Goal: Check status: Check status

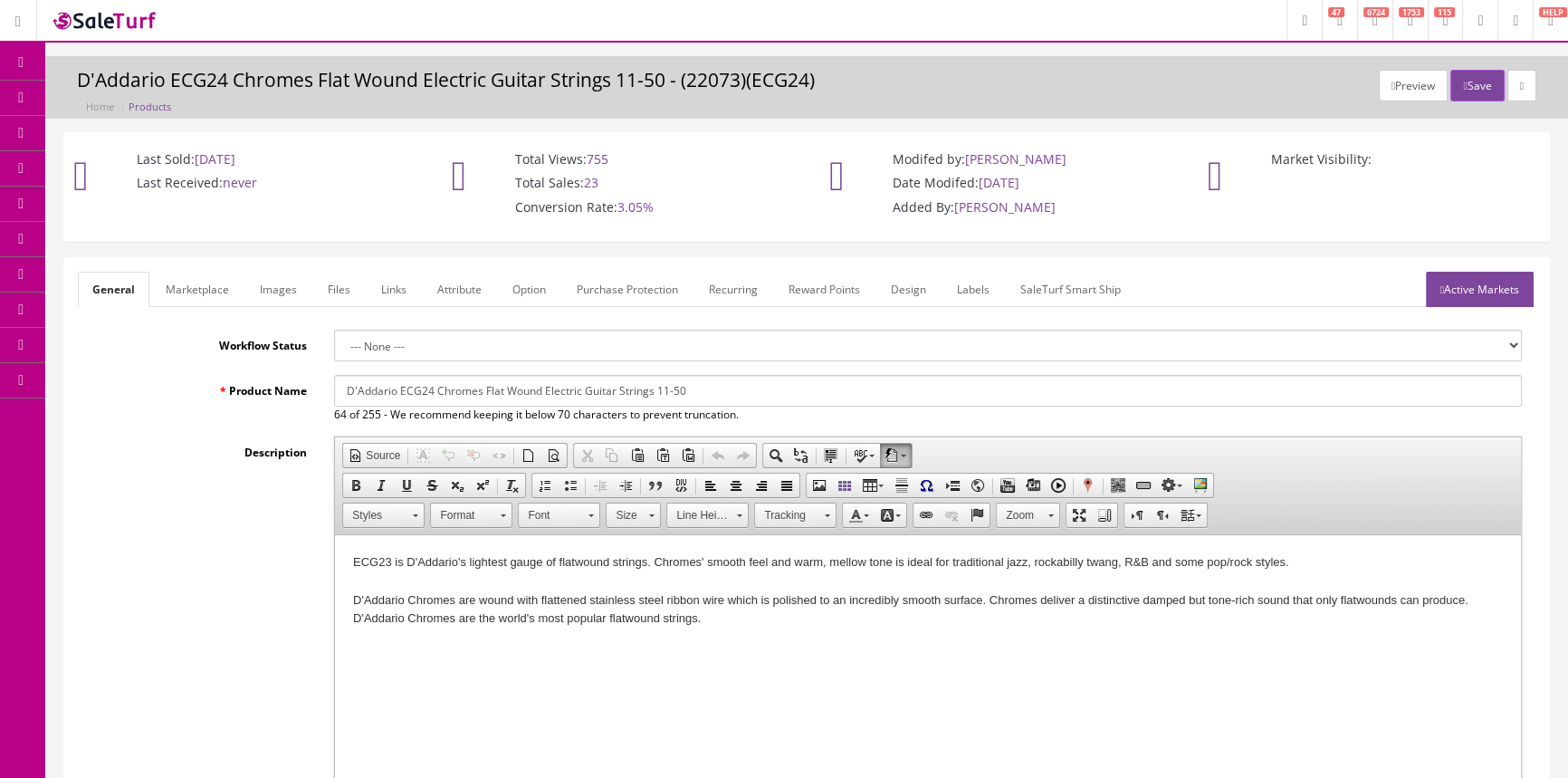
click at [104, 195] on link "Order List" at bounding box center [140, 203] width 190 height 35
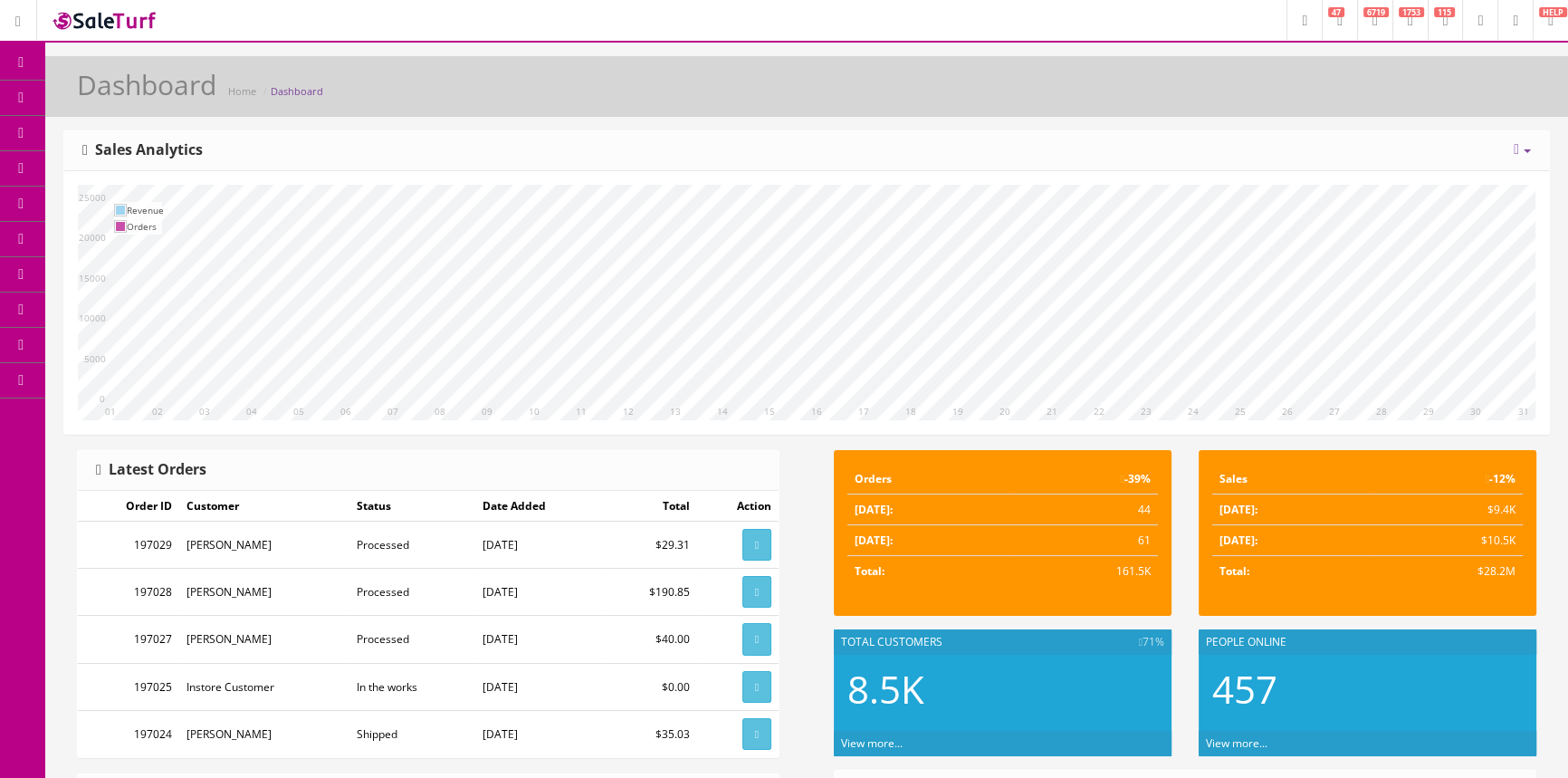
click at [116, 199] on link "Order List" at bounding box center [140, 203] width 190 height 35
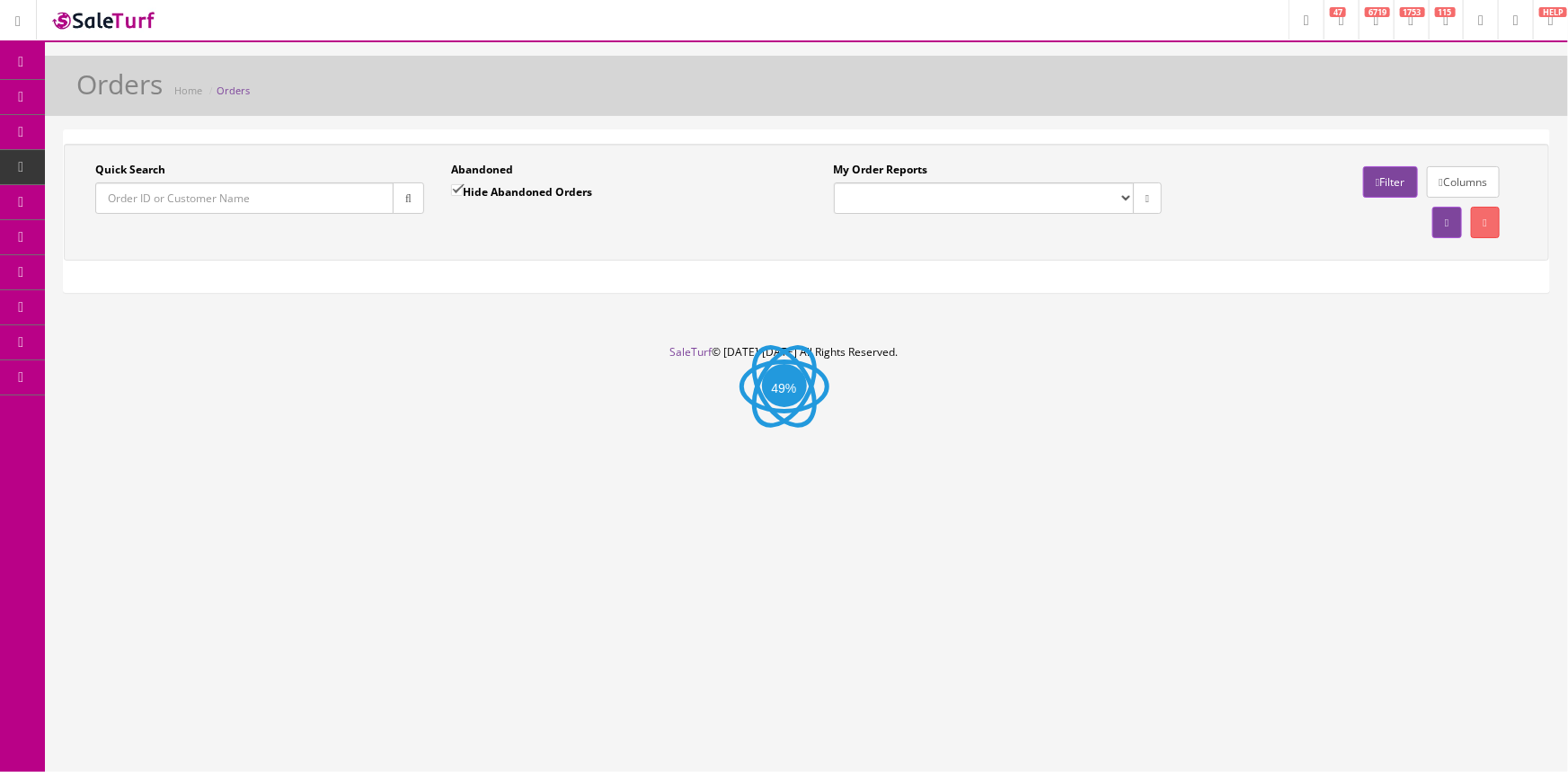
click at [116, 204] on input "Quick Search" at bounding box center [244, 198] width 298 height 32
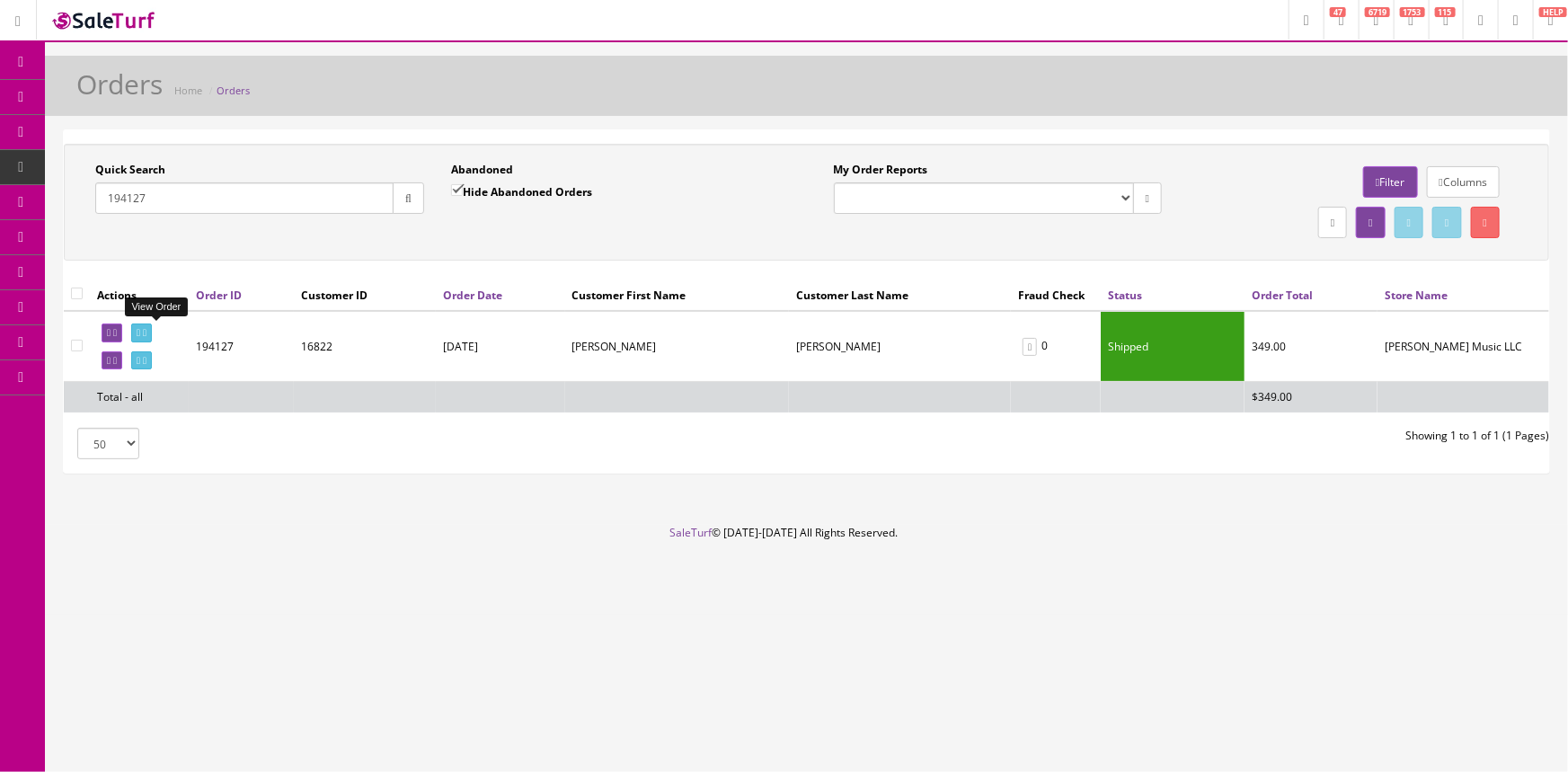
type input "194127"
click at [140, 334] on icon at bounding box center [139, 332] width 4 height 10
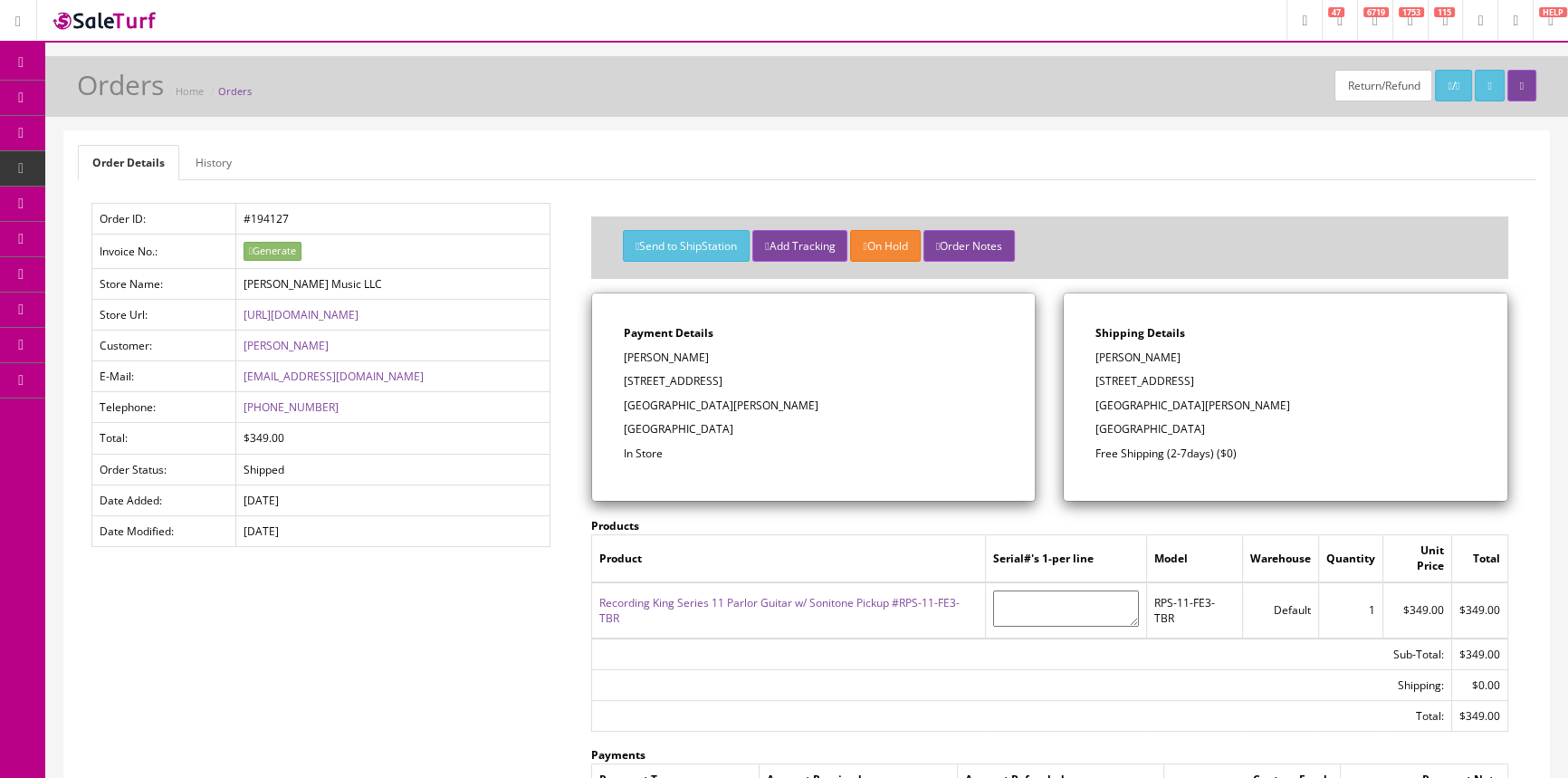
click at [824, 595] on link "Recording King Series 11 Parlor Guitar w/ Sonitone Pickup #RPS-11-FE3-TBR" at bounding box center [779, 610] width 360 height 31
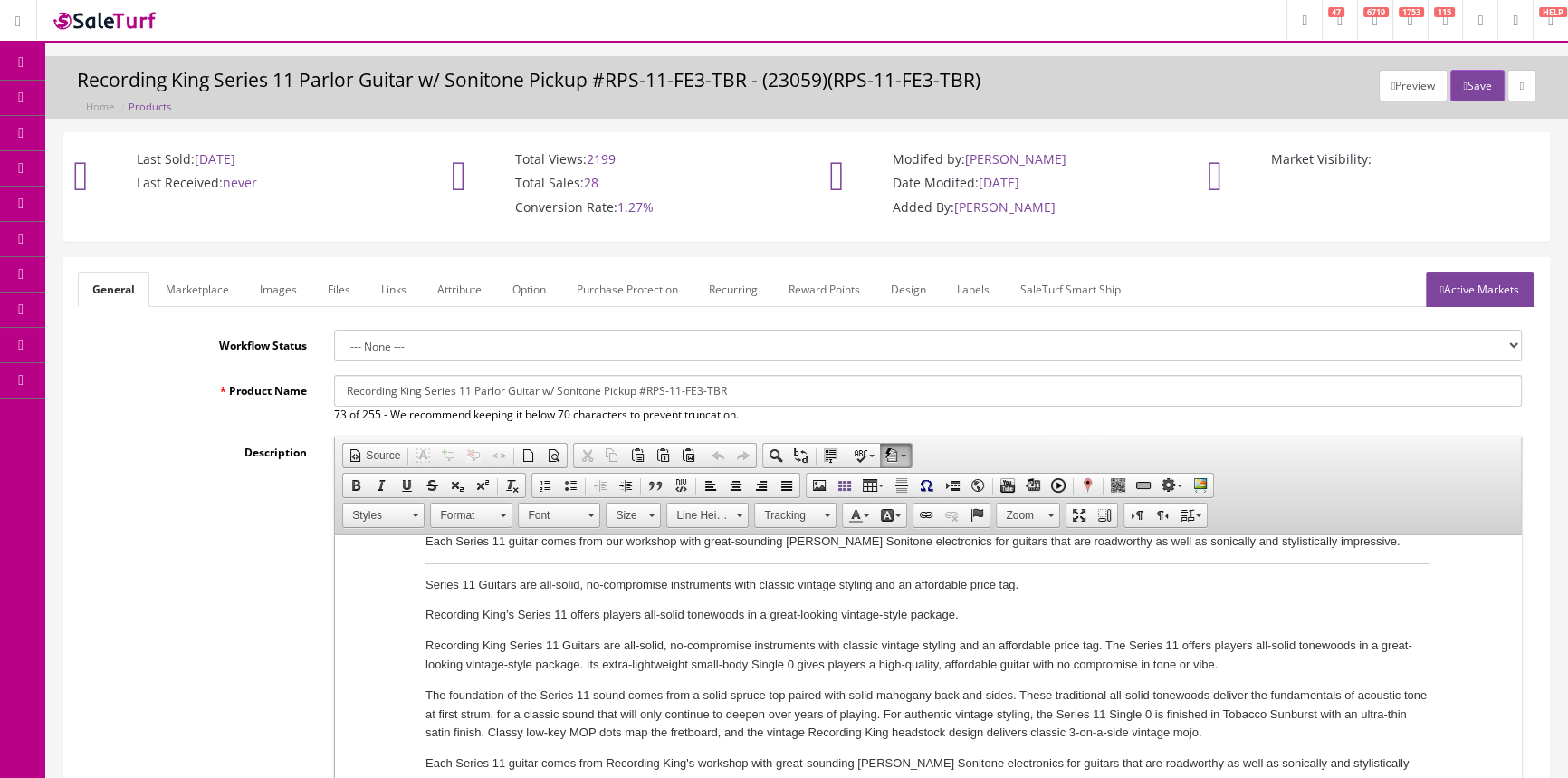
click at [299, 287] on link "Images" at bounding box center [278, 288] width 66 height 35
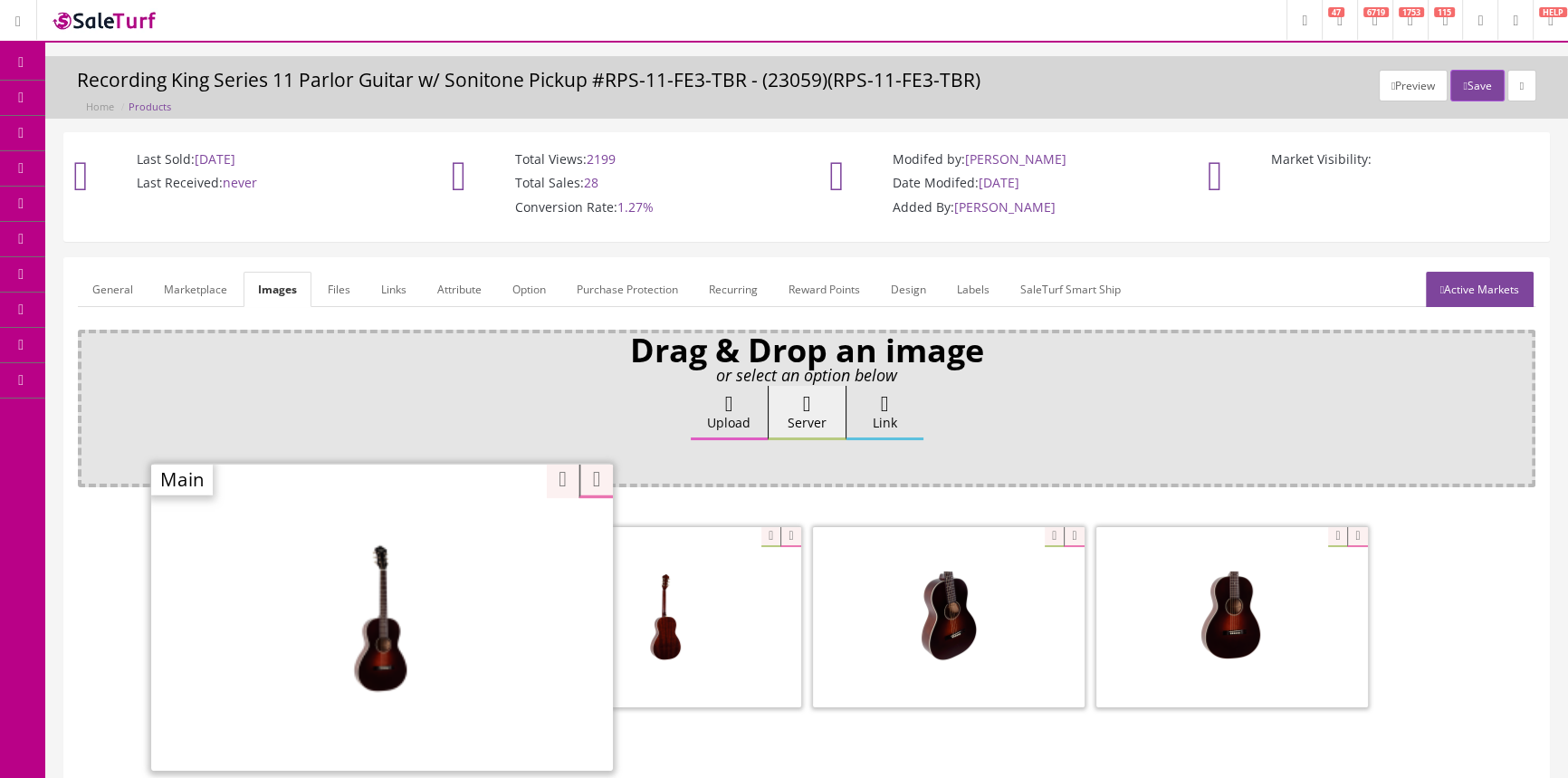
click at [484, 538] on div "Zoom" at bounding box center [382, 616] width 462 height 308
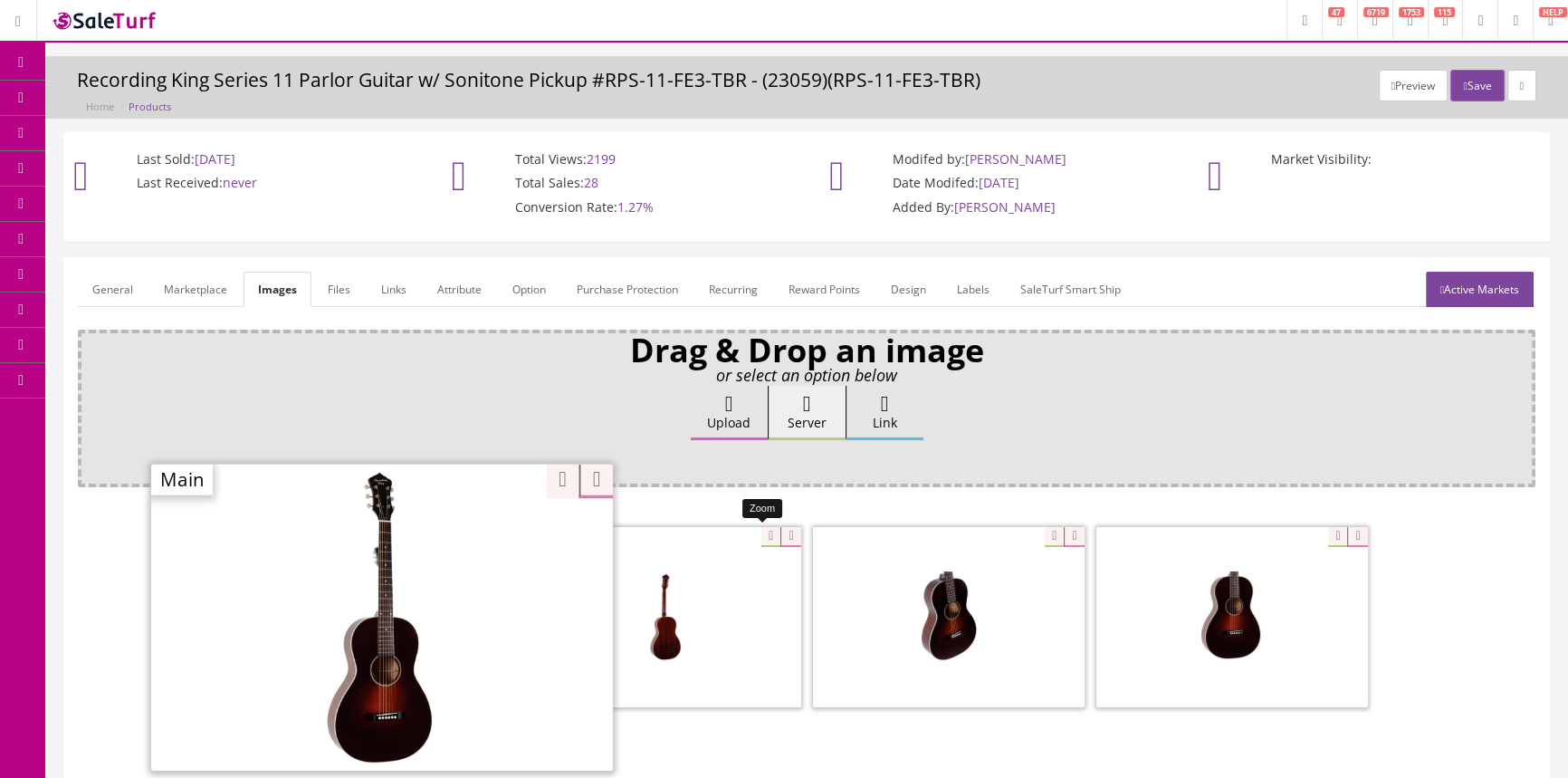
click at [755, 530] on div at bounding box center [665, 616] width 271 height 182
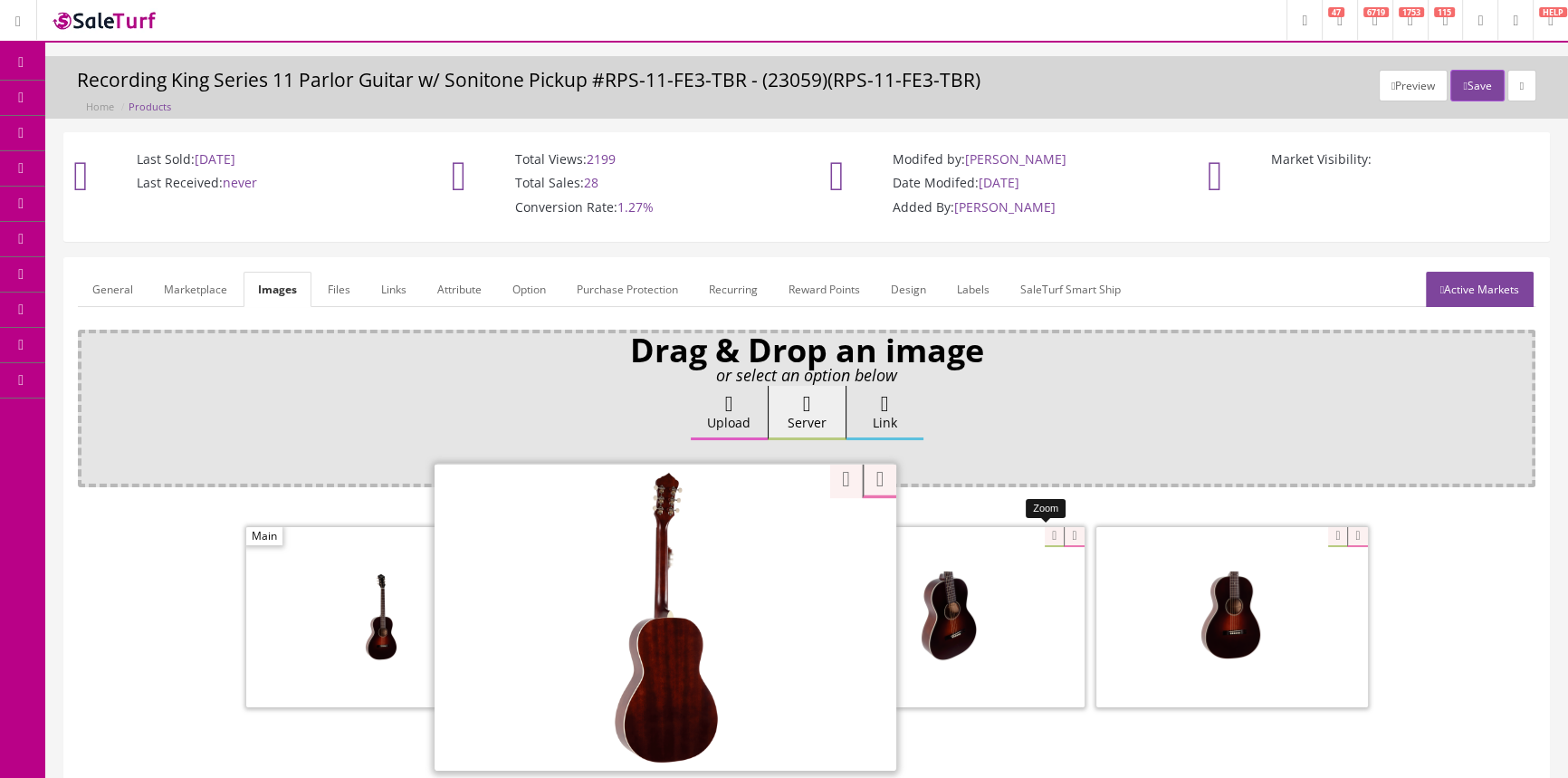
click at [1042, 539] on div at bounding box center [949, 616] width 271 height 182
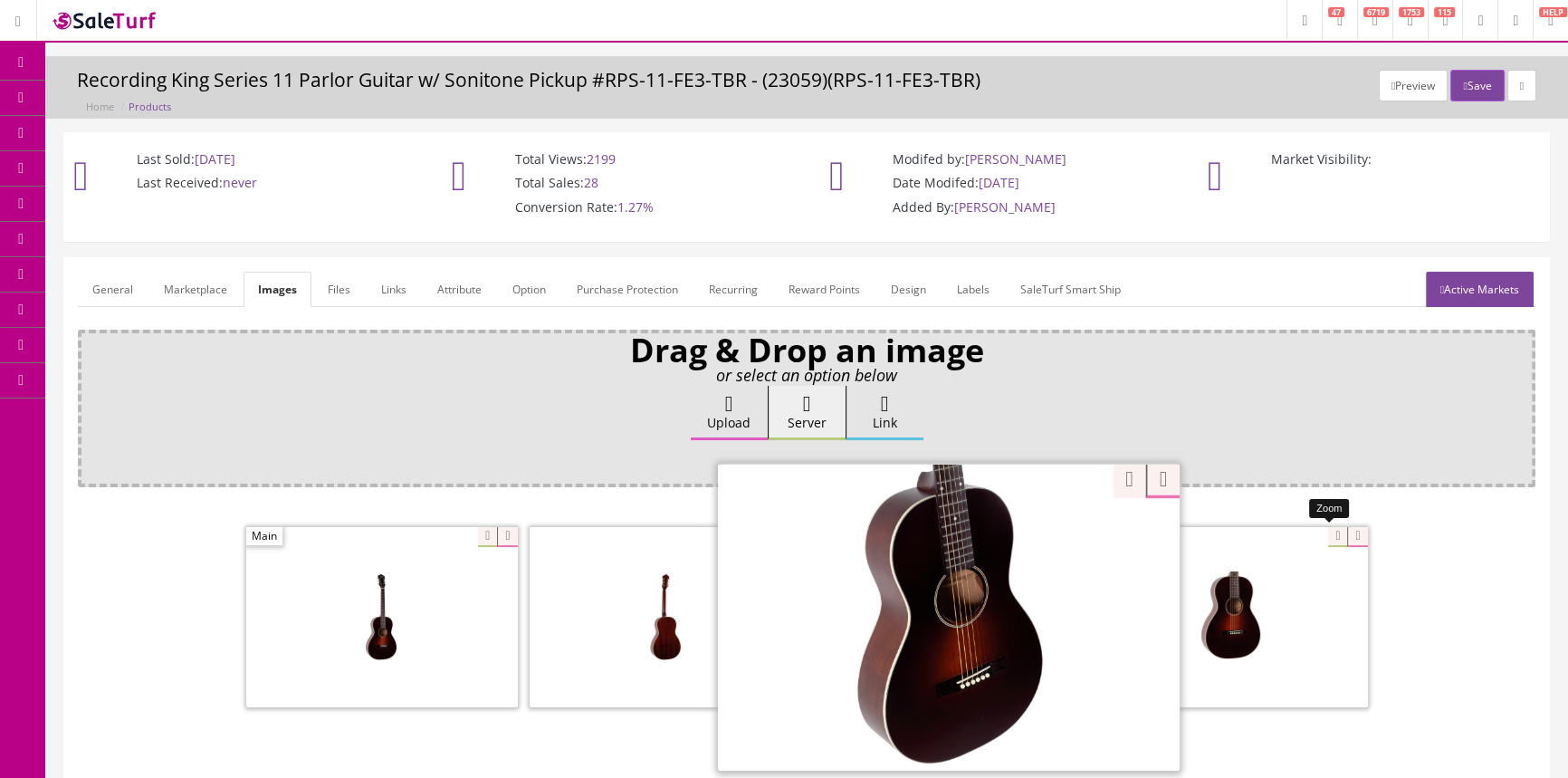
click at [1333, 529] on div at bounding box center [1232, 616] width 271 height 182
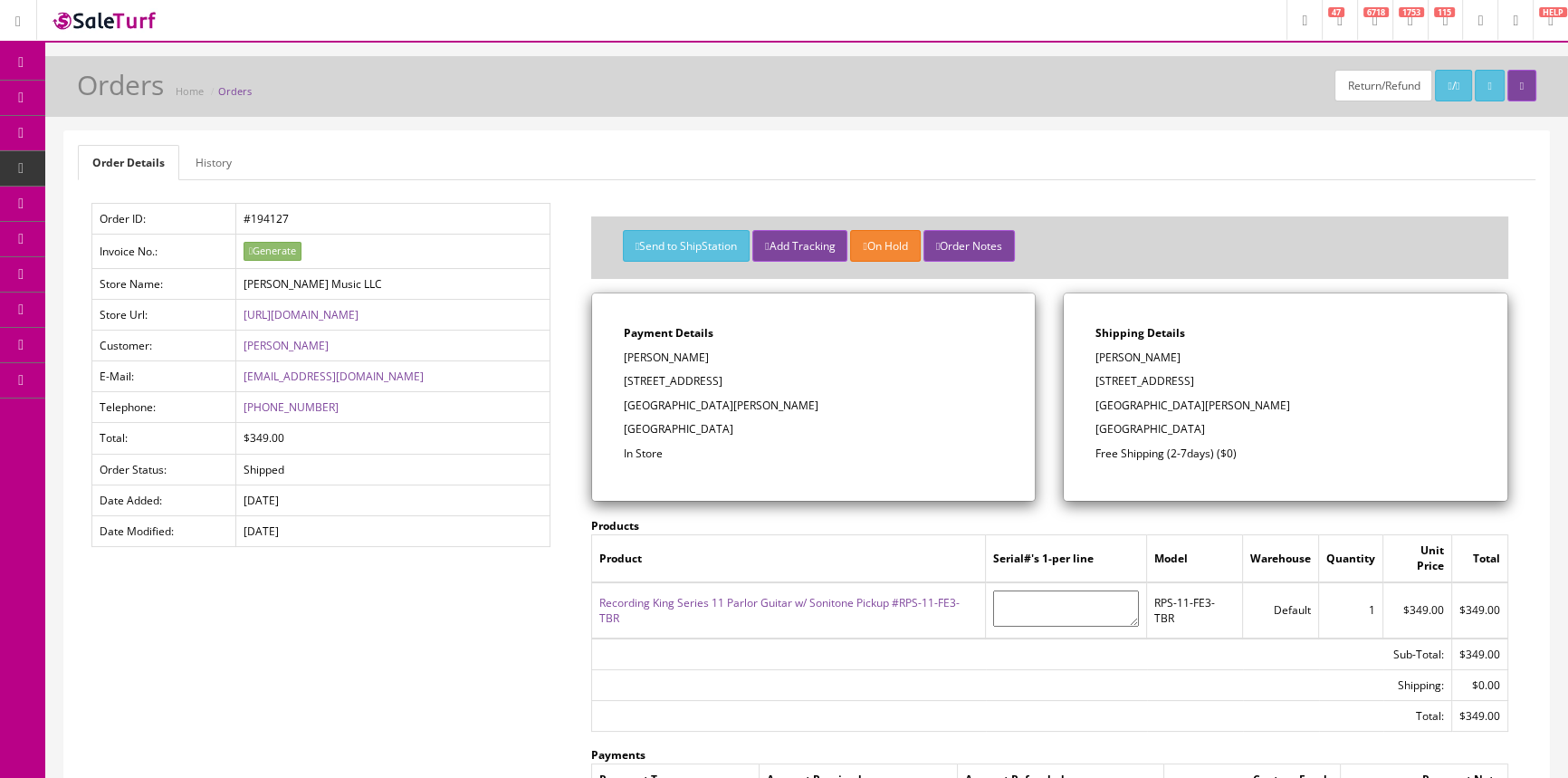
click at [727, 595] on link "Recording King Series 11 Parlor Guitar w/ Sonitone Pickup #RPS-11-FE3-TBR" at bounding box center [779, 610] width 360 height 31
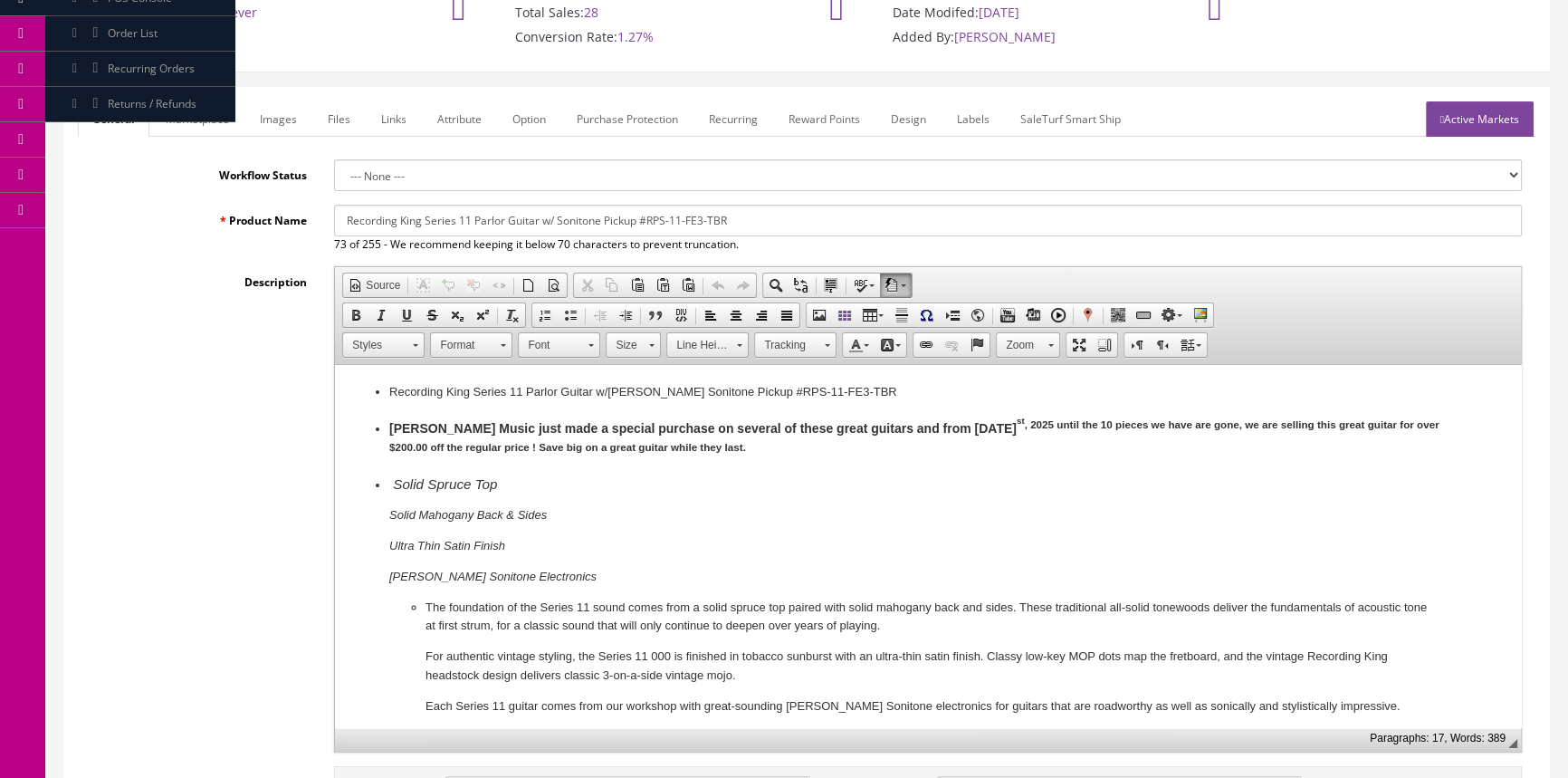
scroll to position [411, 0]
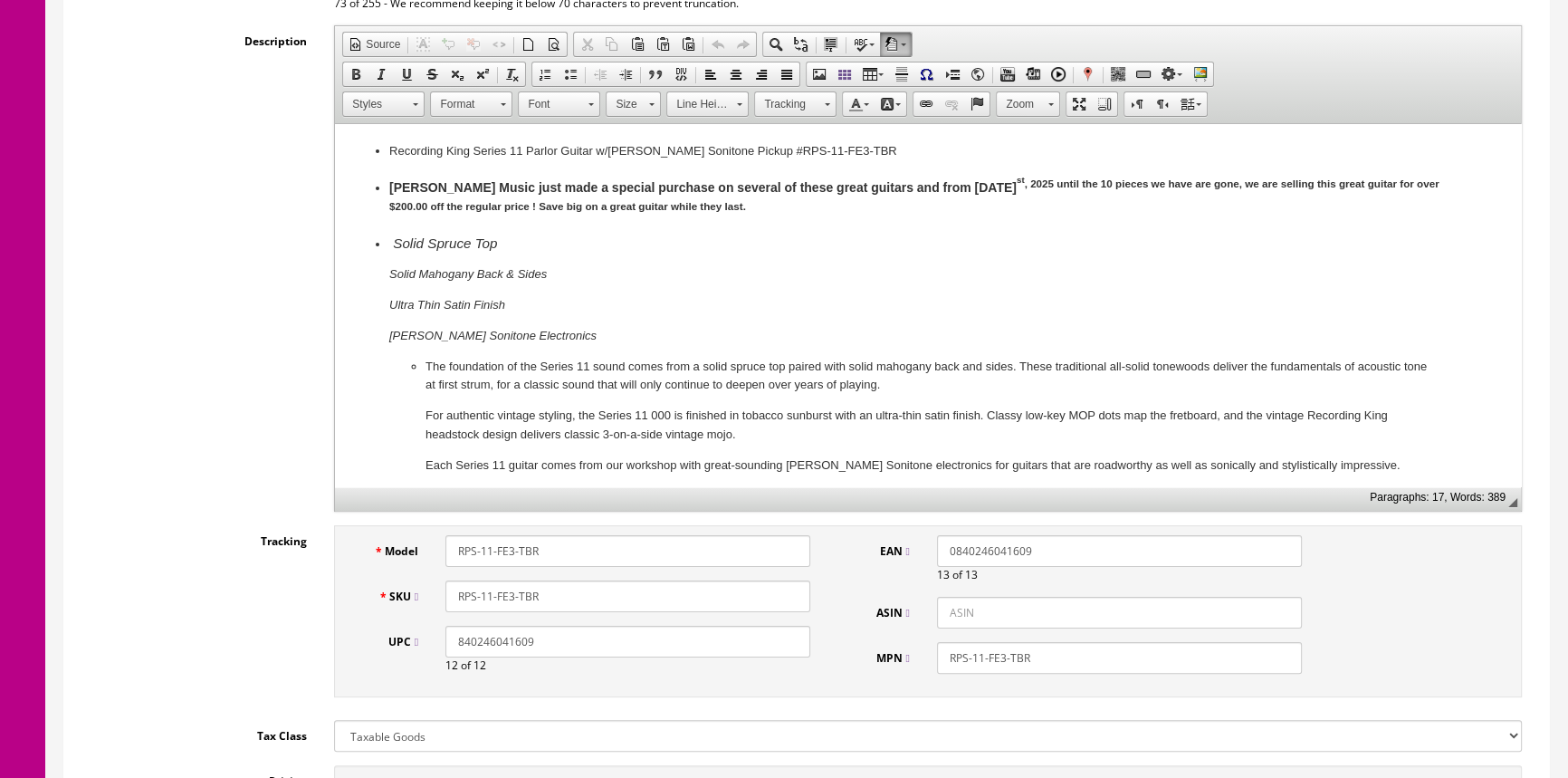
drag, startPoint x: 548, startPoint y: 588, endPoint x: 443, endPoint y: 596, distance: 105.3
click at [443, 596] on div "RPS-11-FE3-TBR" at bounding box center [628, 596] width 392 height 32
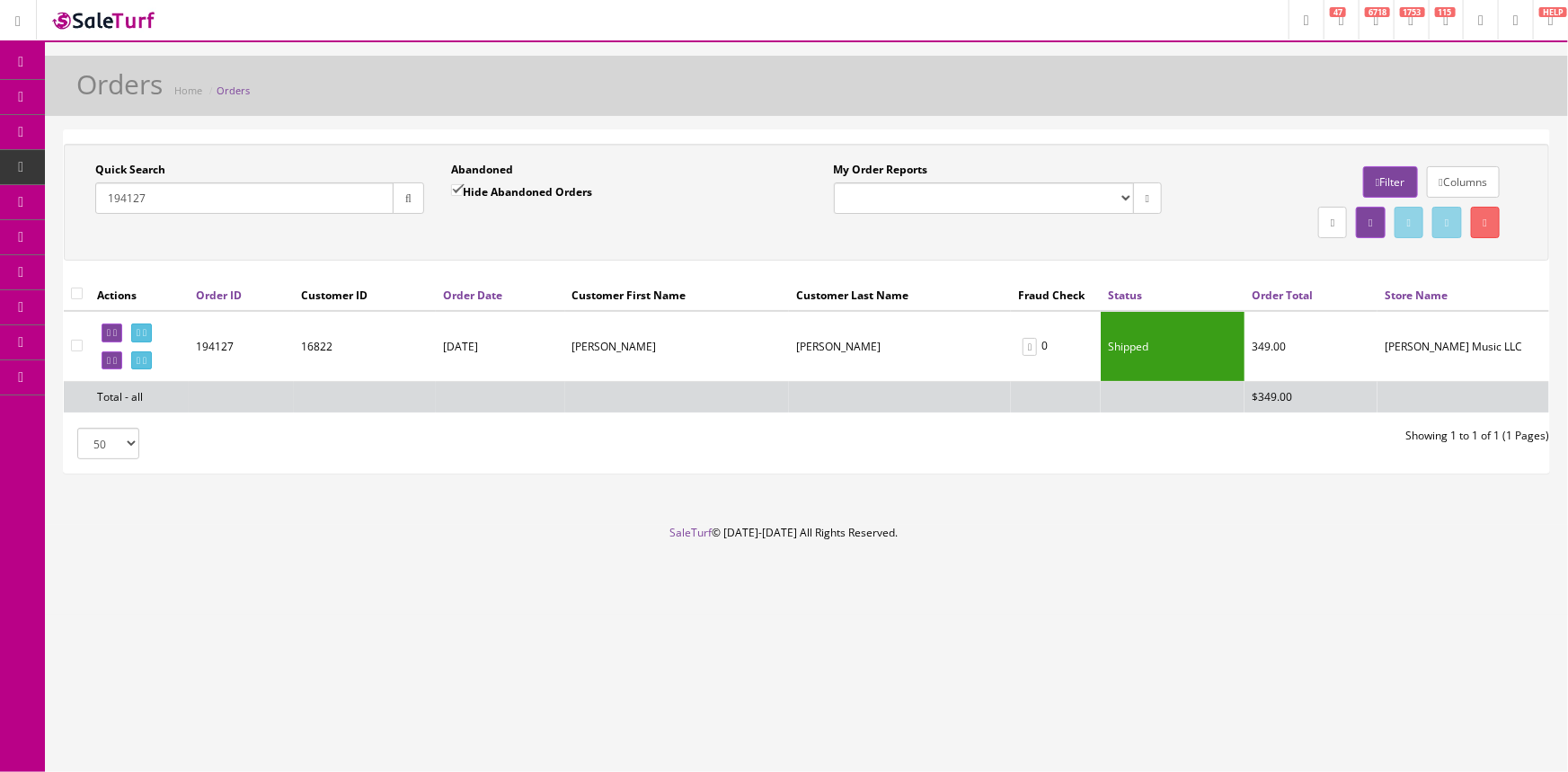
drag, startPoint x: 198, startPoint y: 191, endPoint x: 63, endPoint y: 190, distance: 135.0
click at [63, 190] on div "Quick Search 194127 Date From Abandoned Hide Abandoned Orders Date To My Order …" at bounding box center [806, 301] width 1487 height 344
click at [86, 103] on link "Products" at bounding box center [139, 97] width 189 height 35
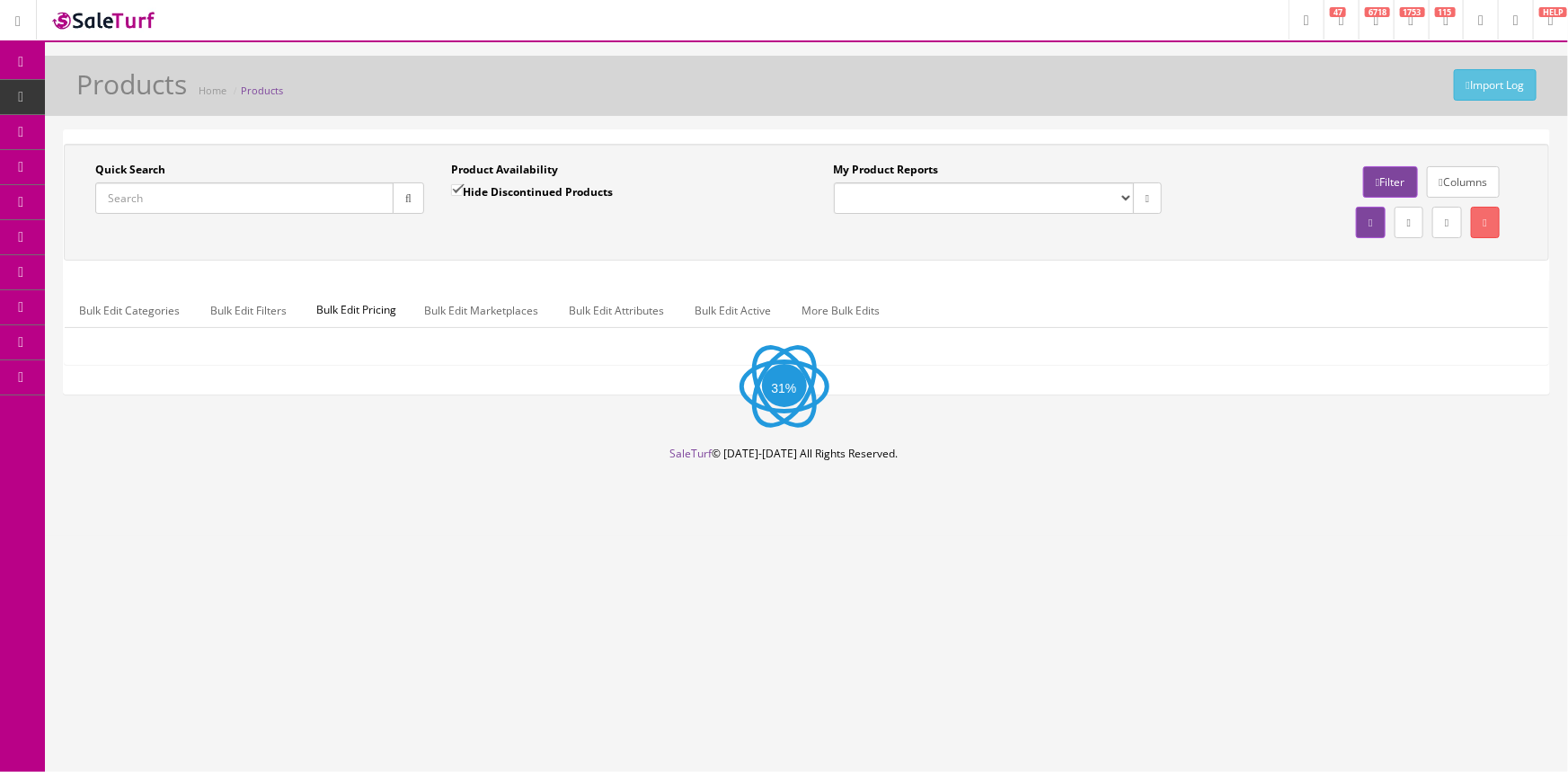
click at [180, 192] on input "Quick Search" at bounding box center [244, 198] width 298 height 32
paste input "RPS-11-FE3-TBR"
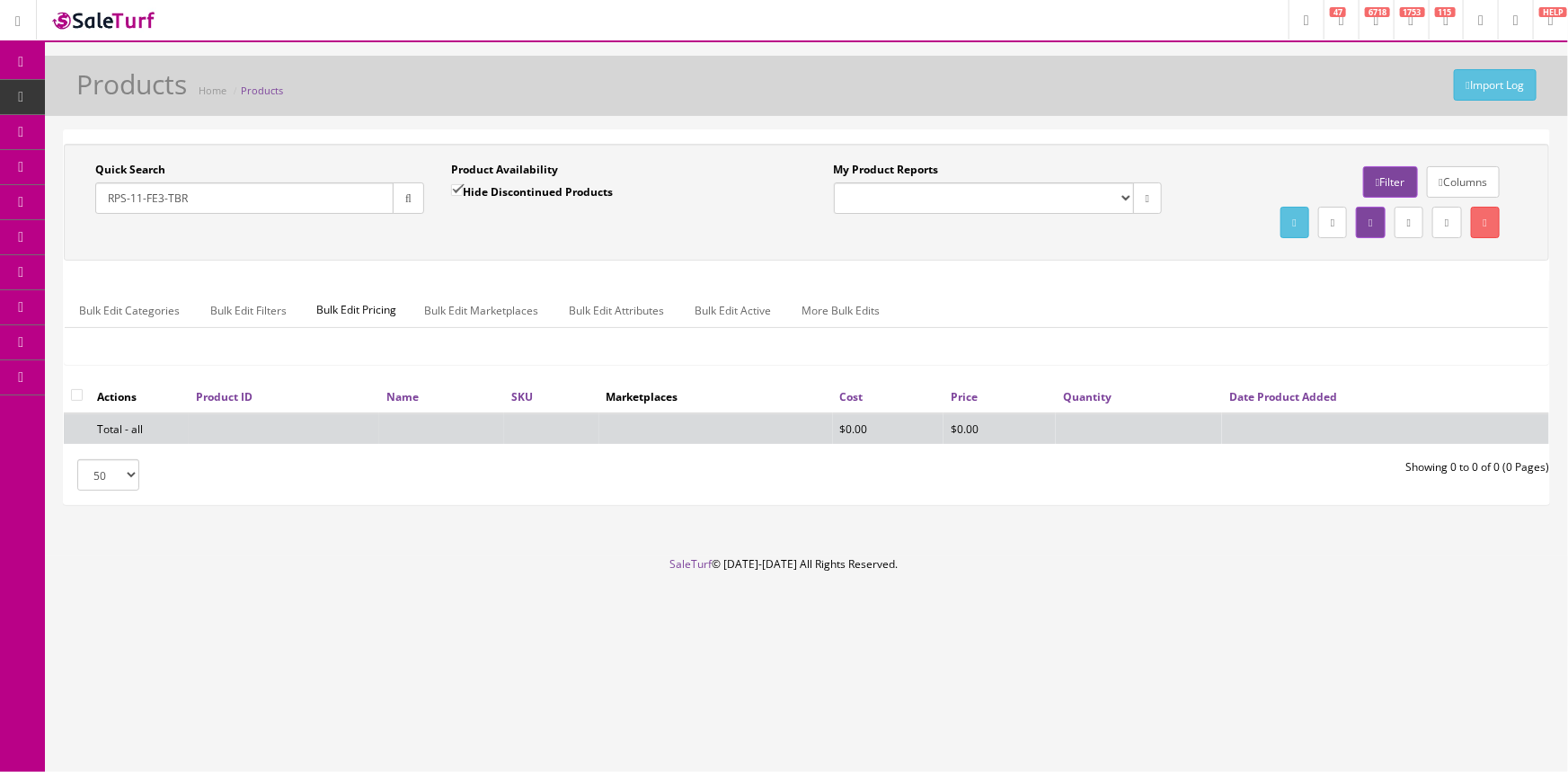
type input "RPS-11-FE3-TBR"
click at [482, 196] on label "Hide Discontinued Products" at bounding box center [532, 190] width 161 height 18
click at [463, 196] on input "Hide Discontinued Products" at bounding box center [457, 189] width 11 height 11
checkbox input "false"
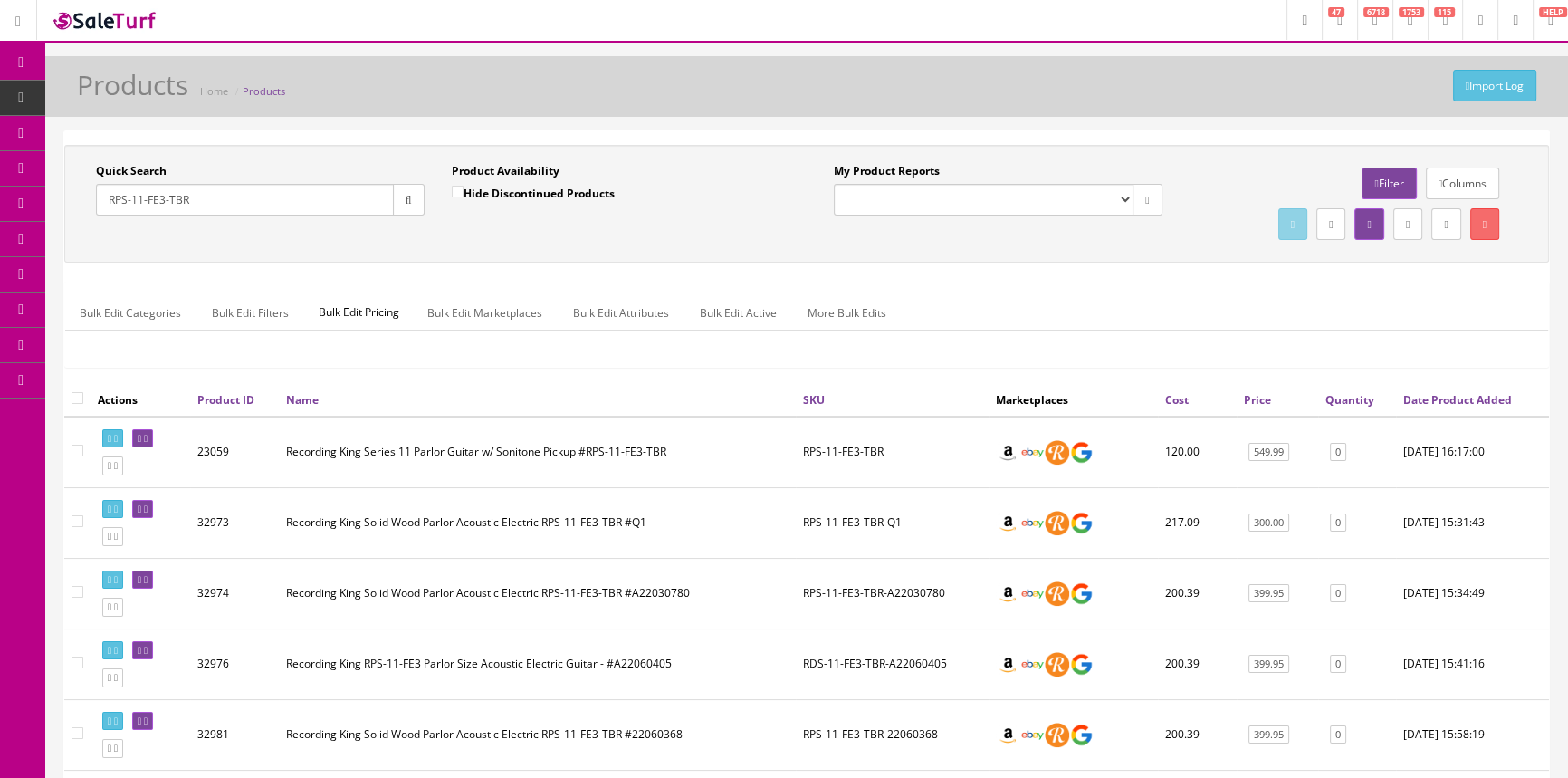
drag, startPoint x: 235, startPoint y: 202, endPoint x: 111, endPoint y: 197, distance: 124.1
click at [111, 197] on input "RPS-11-FE3-TBR" at bounding box center [244, 199] width 298 height 32
click at [86, 198] on link "Order List" at bounding box center [140, 203] width 190 height 35
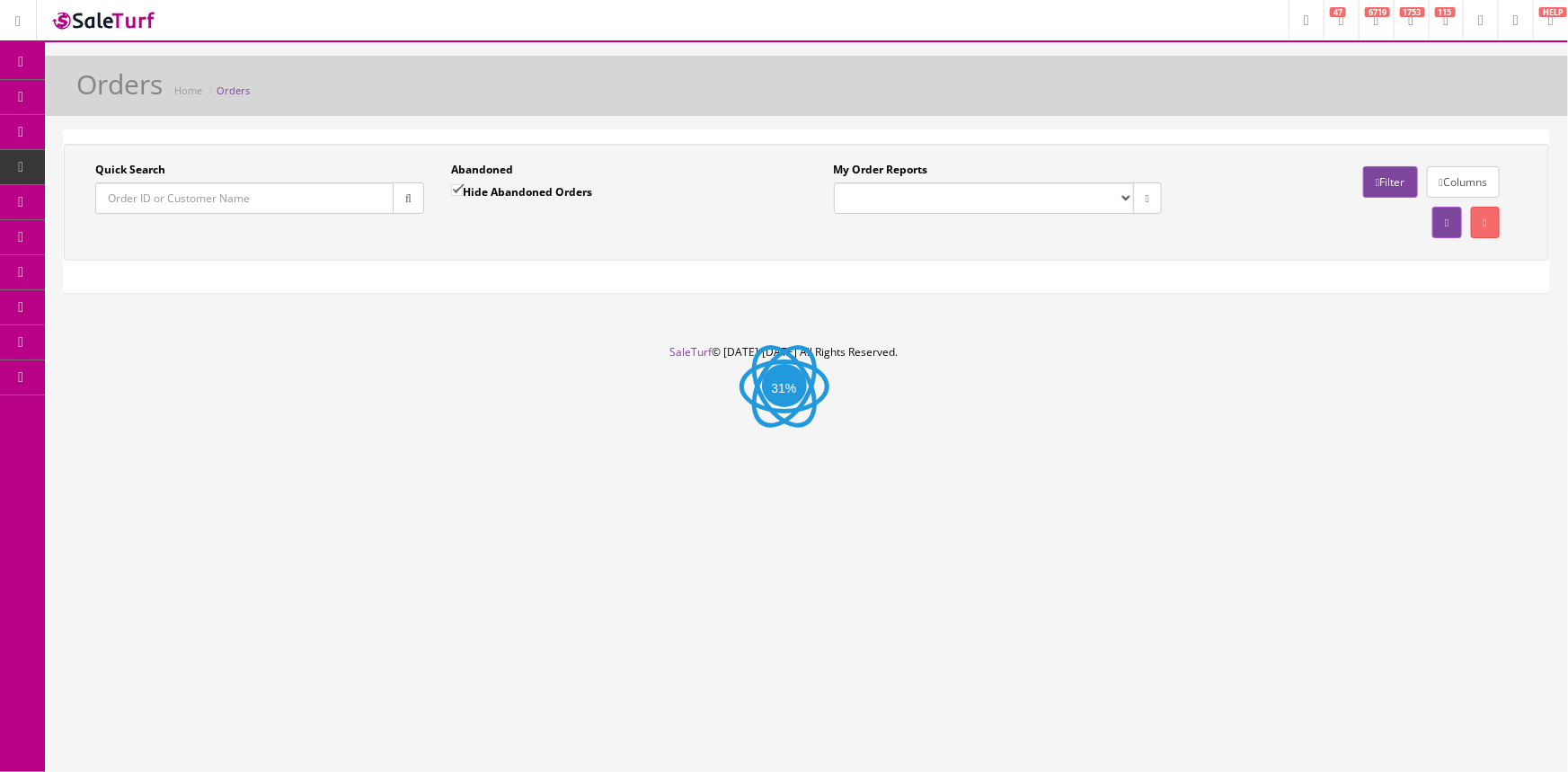
click at [180, 197] on input "Quick Search" at bounding box center [244, 198] width 298 height 32
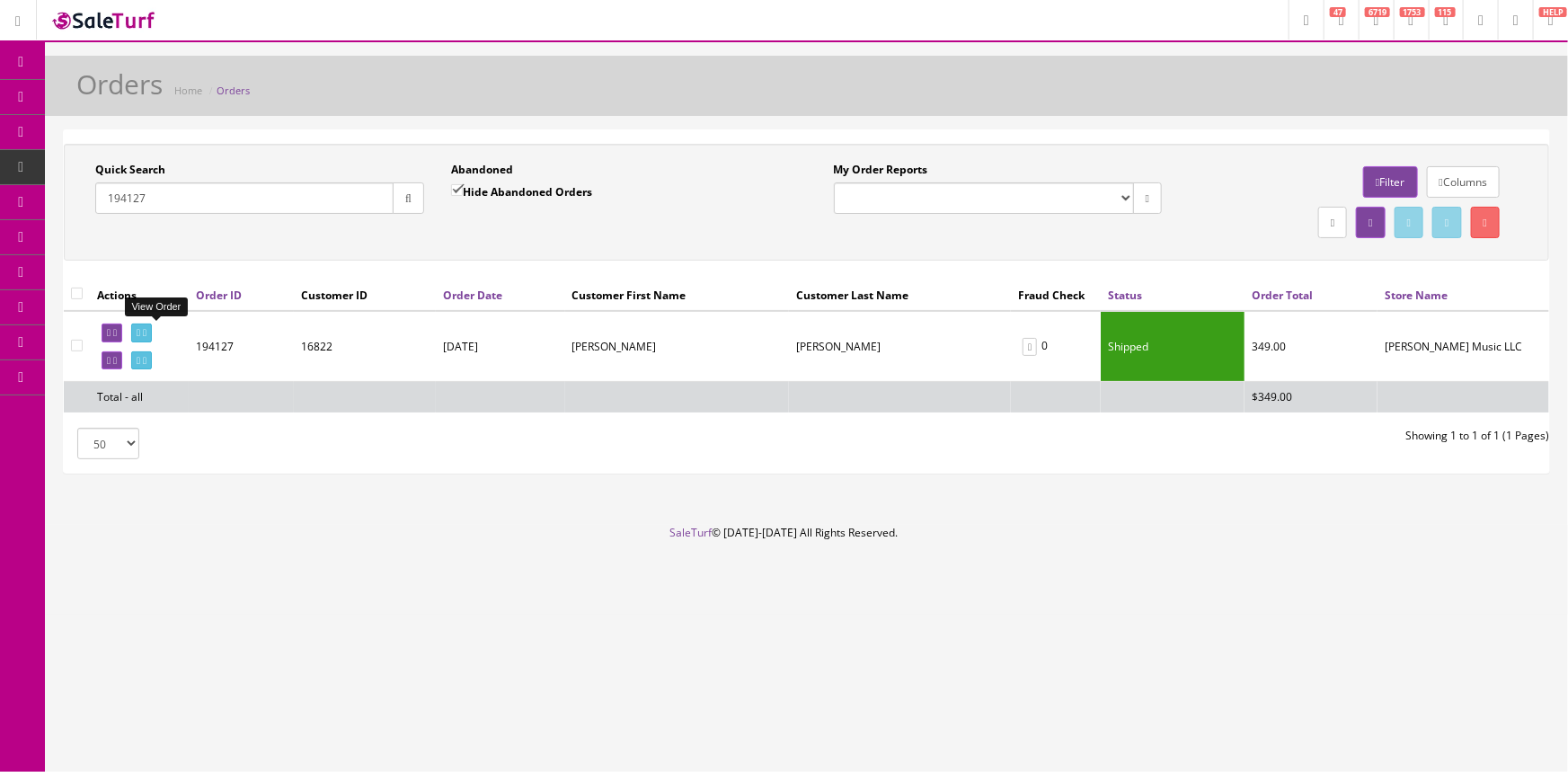
type input "194127"
click at [140, 332] on icon at bounding box center [139, 332] width 4 height 10
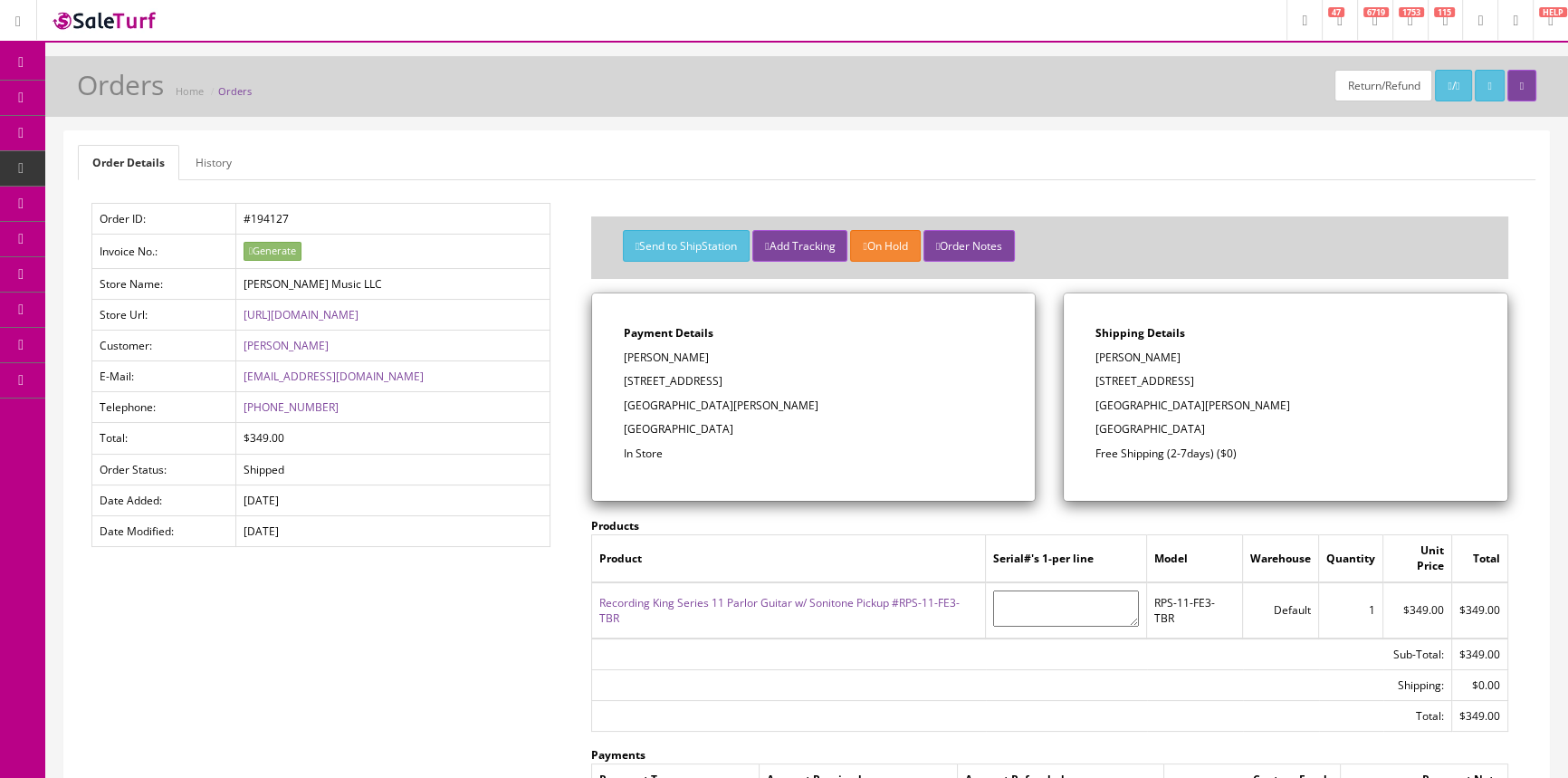
click at [118, 95] on span "Products" at bounding box center [130, 97] width 44 height 15
